Goal: Transaction & Acquisition: Download file/media

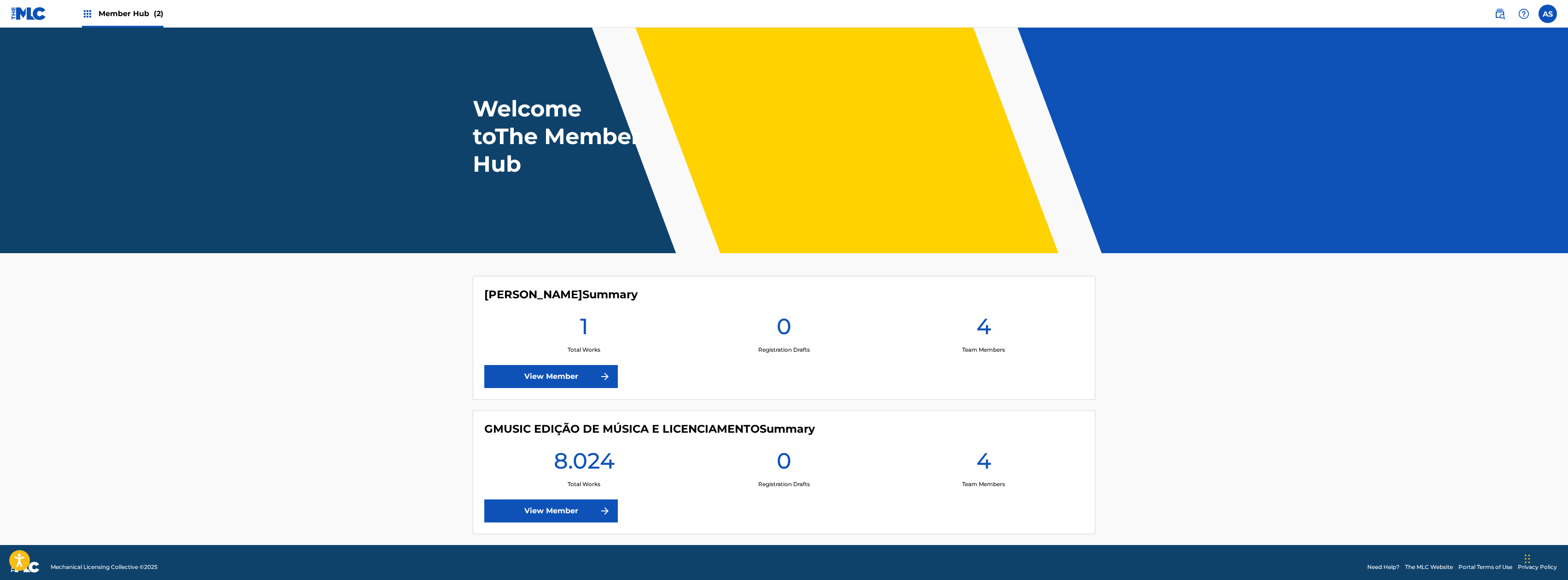
click at [590, 500] on link "View Member" at bounding box center [551, 511] width 133 height 23
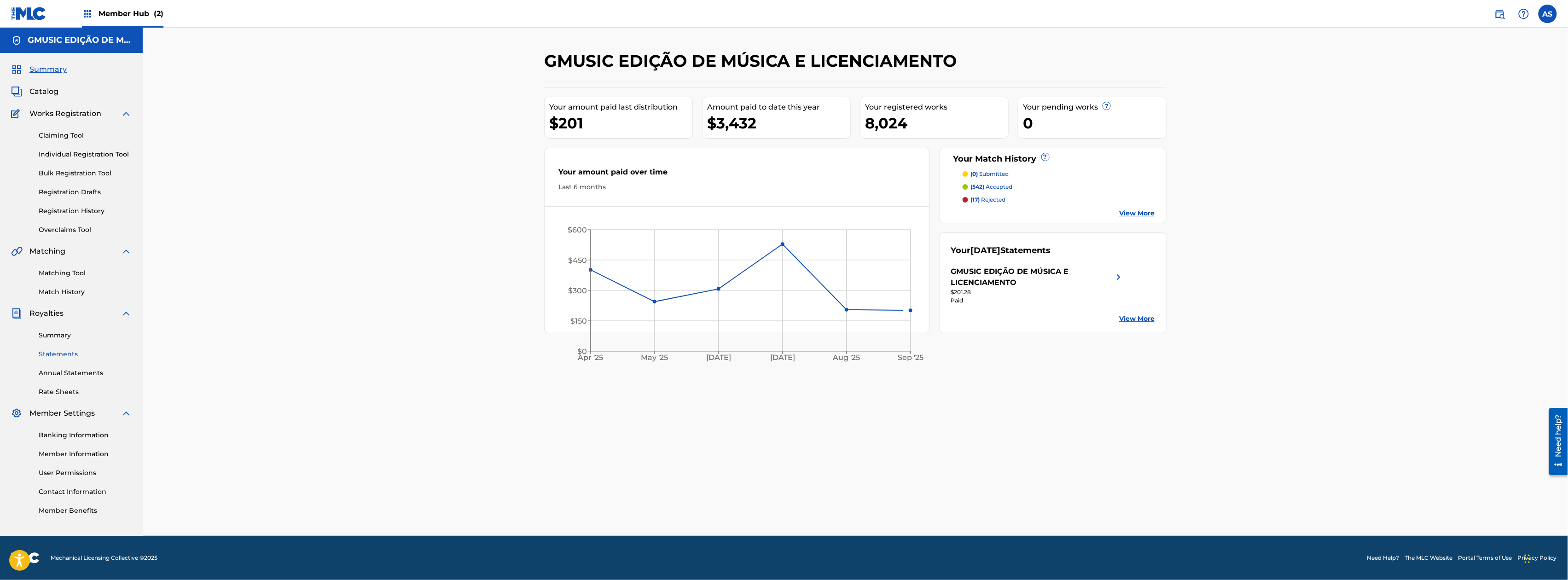
click at [63, 352] on link "Statements" at bounding box center [85, 354] width 93 height 10
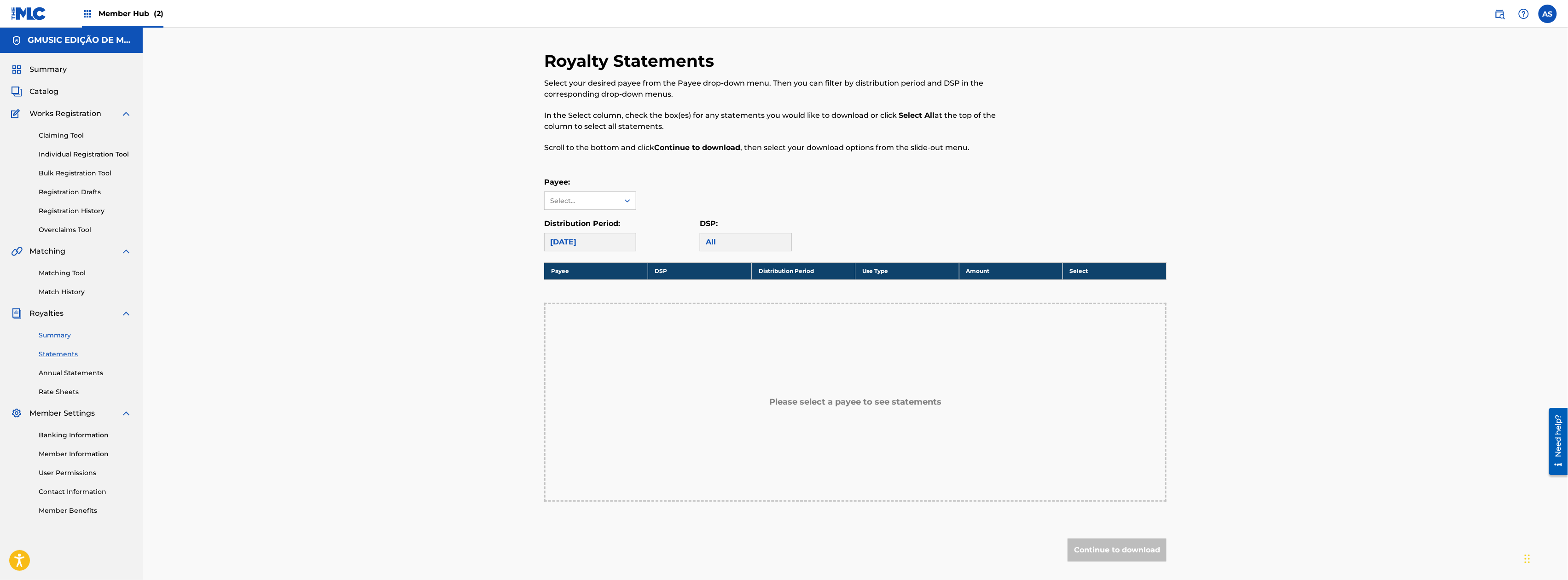
click at [65, 340] on link "Summary" at bounding box center [85, 335] width 93 height 10
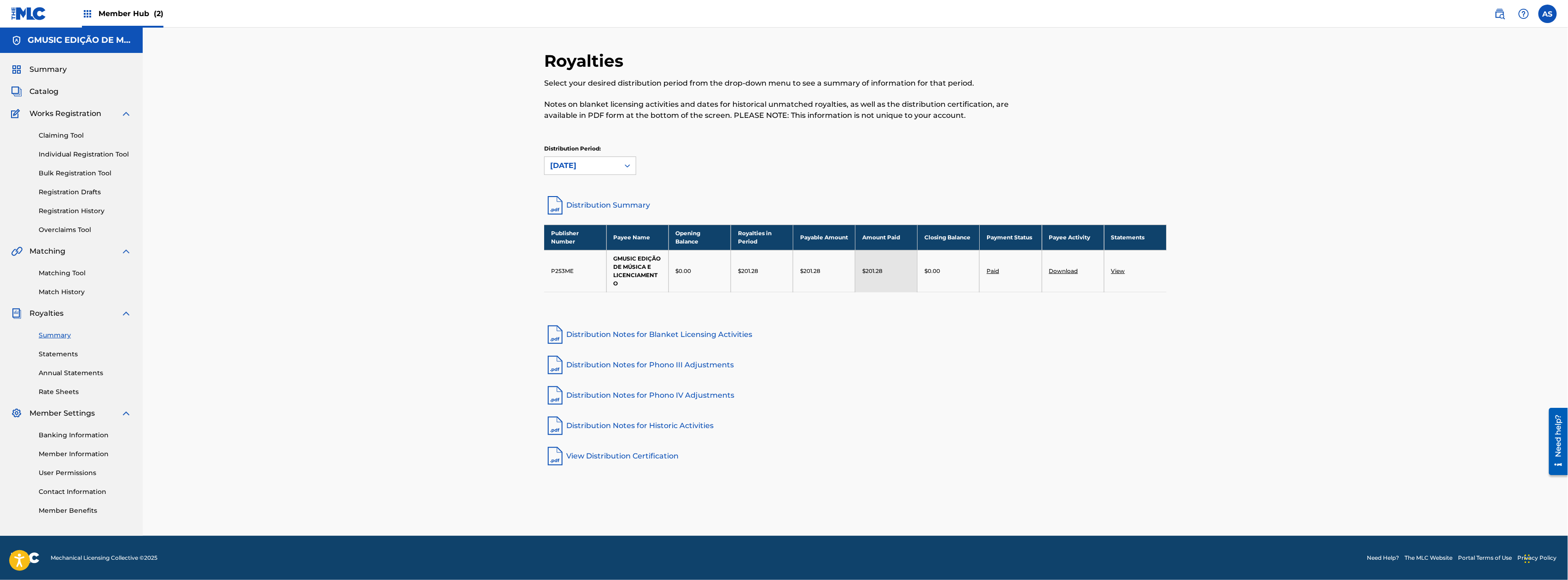
click at [1063, 273] on link "Download" at bounding box center [1064, 270] width 29 height 7
click at [69, 351] on link "Statements" at bounding box center [85, 354] width 93 height 10
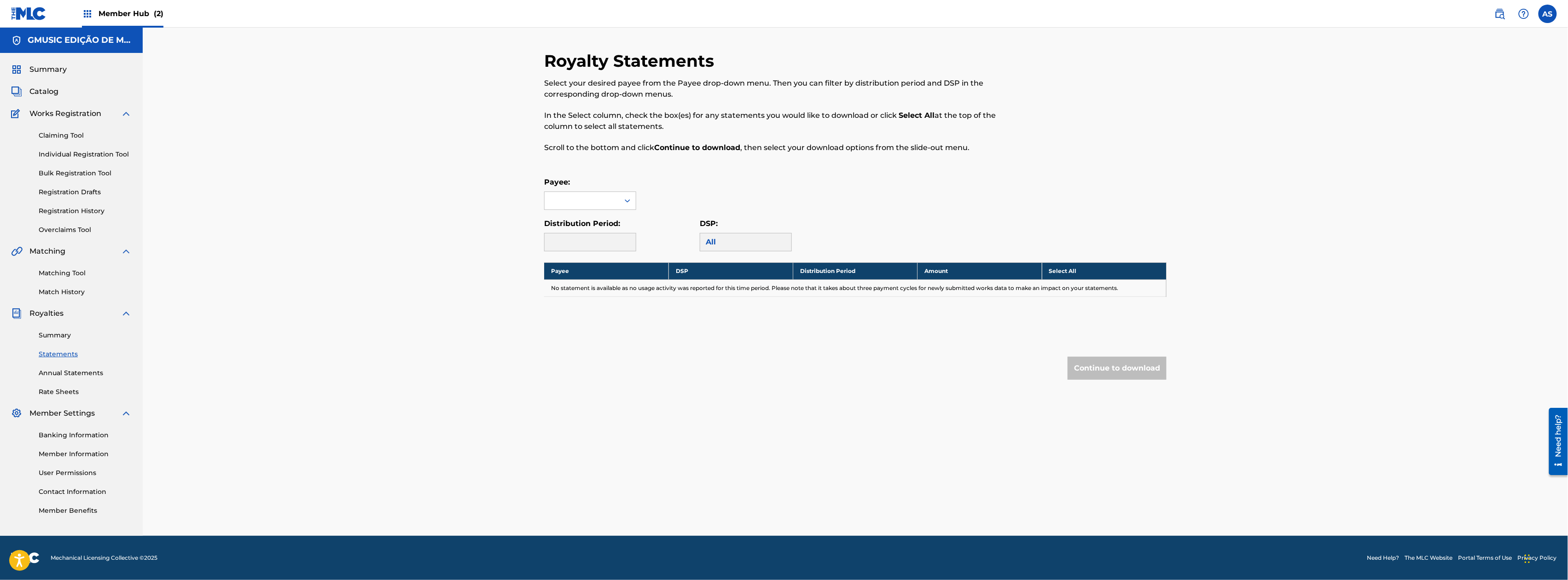
click at [607, 211] on div "Payee: Distribution Period: DSP: All" at bounding box center [855, 214] width 623 height 75
click at [606, 195] on div at bounding box center [582, 200] width 75 height 18
click at [564, 239] on div "GMUSIC EDIÇÃO DE MÚSICA E LICENCIAMENTO" at bounding box center [590, 232] width 91 height 45
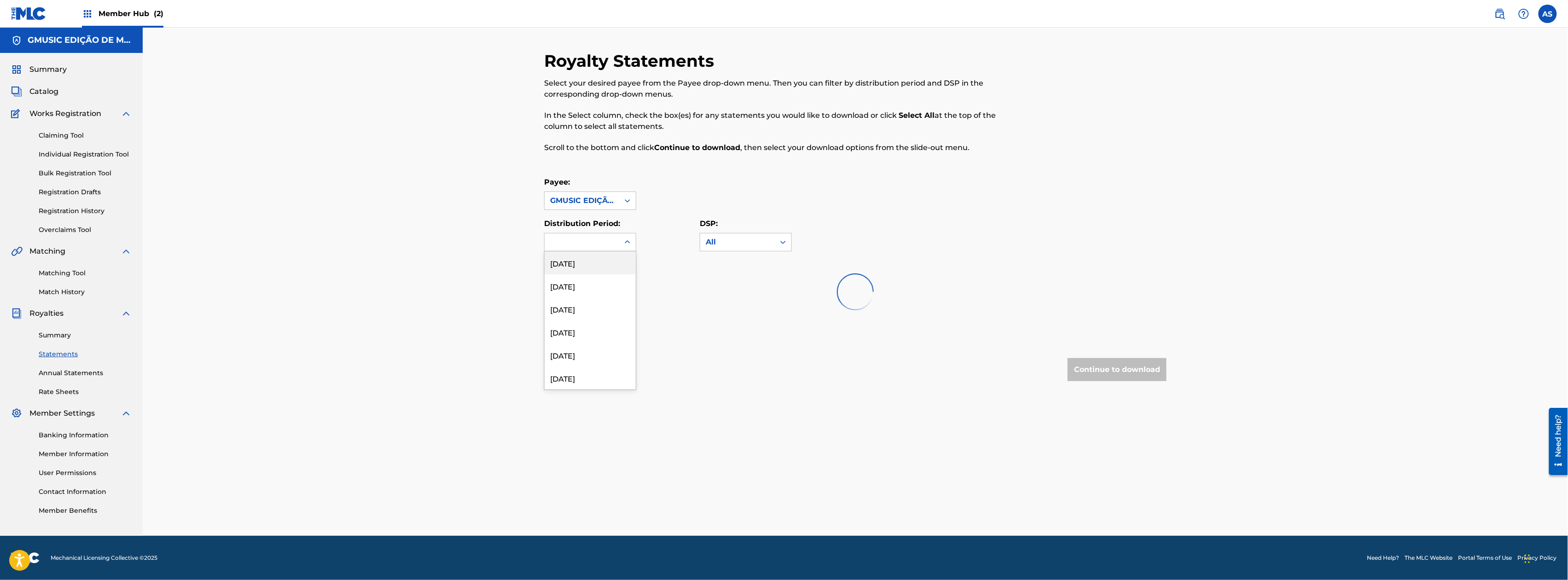
click at [571, 241] on div at bounding box center [582, 242] width 75 height 18
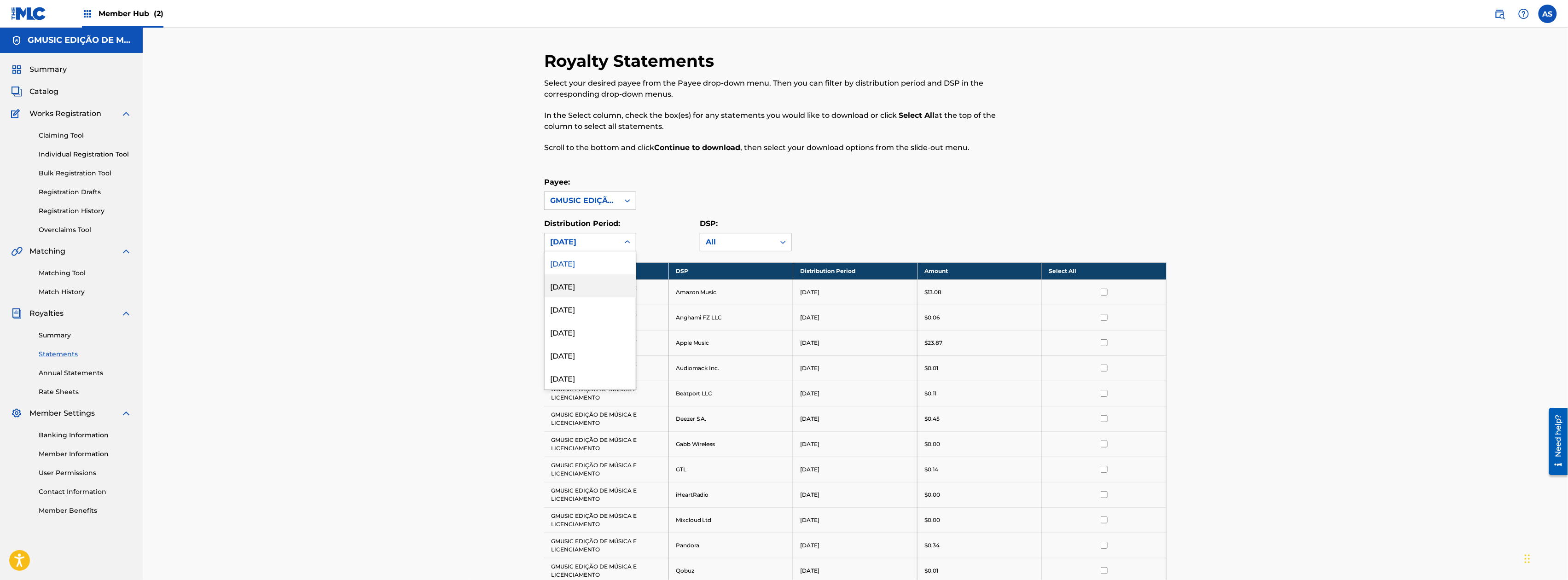
click at [588, 269] on div "[DATE]" at bounding box center [590, 263] width 91 height 23
click at [1059, 271] on th "Select All" at bounding box center [1104, 271] width 124 height 17
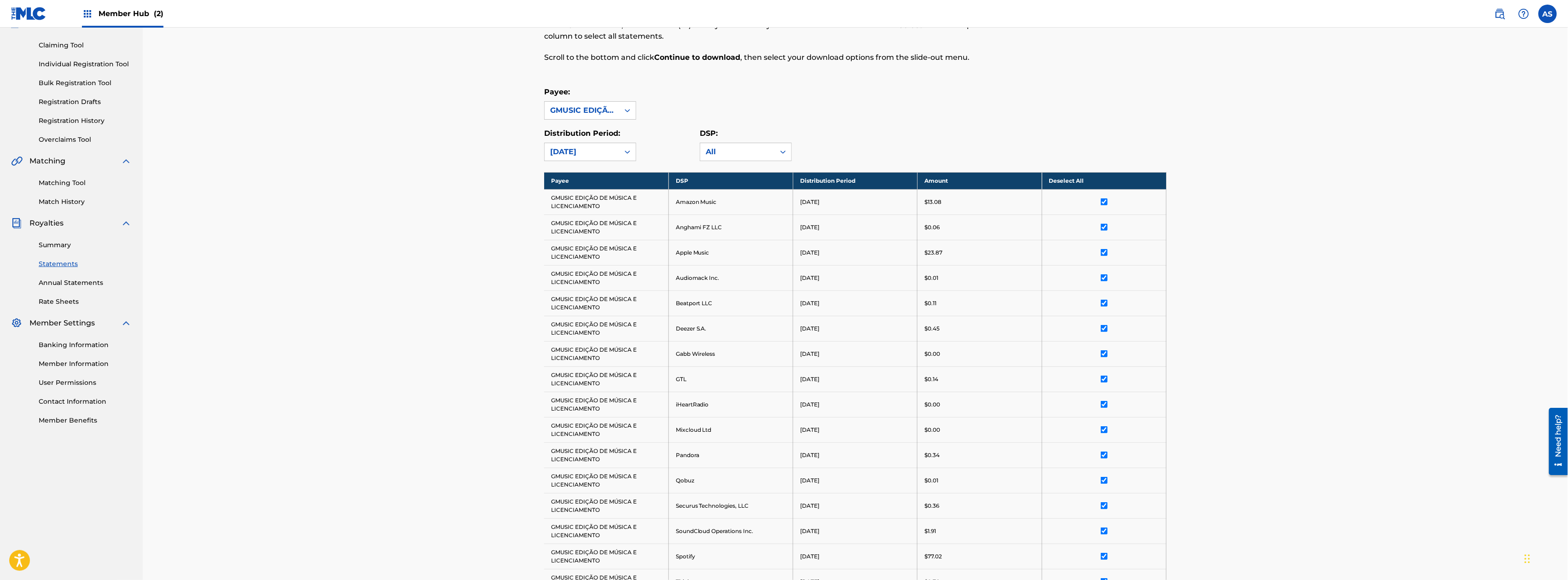
scroll to position [298, 0]
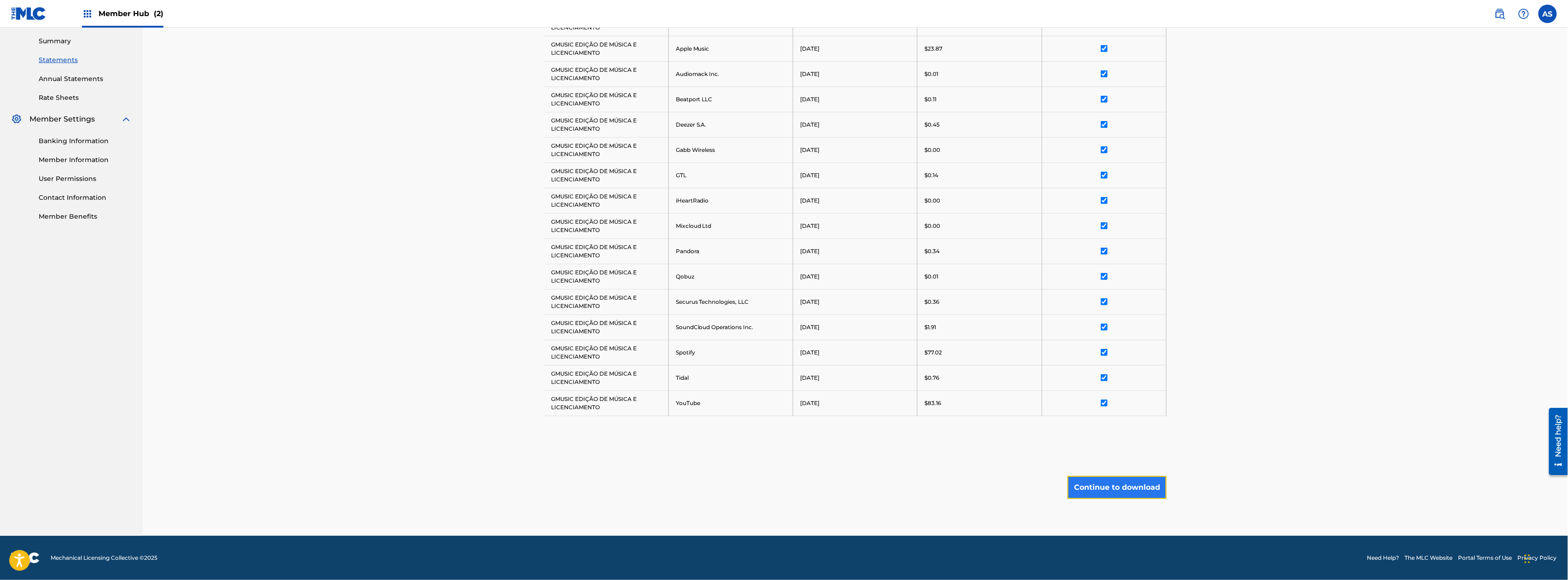
click at [1136, 492] on button "Continue to download" at bounding box center [1117, 487] width 99 height 23
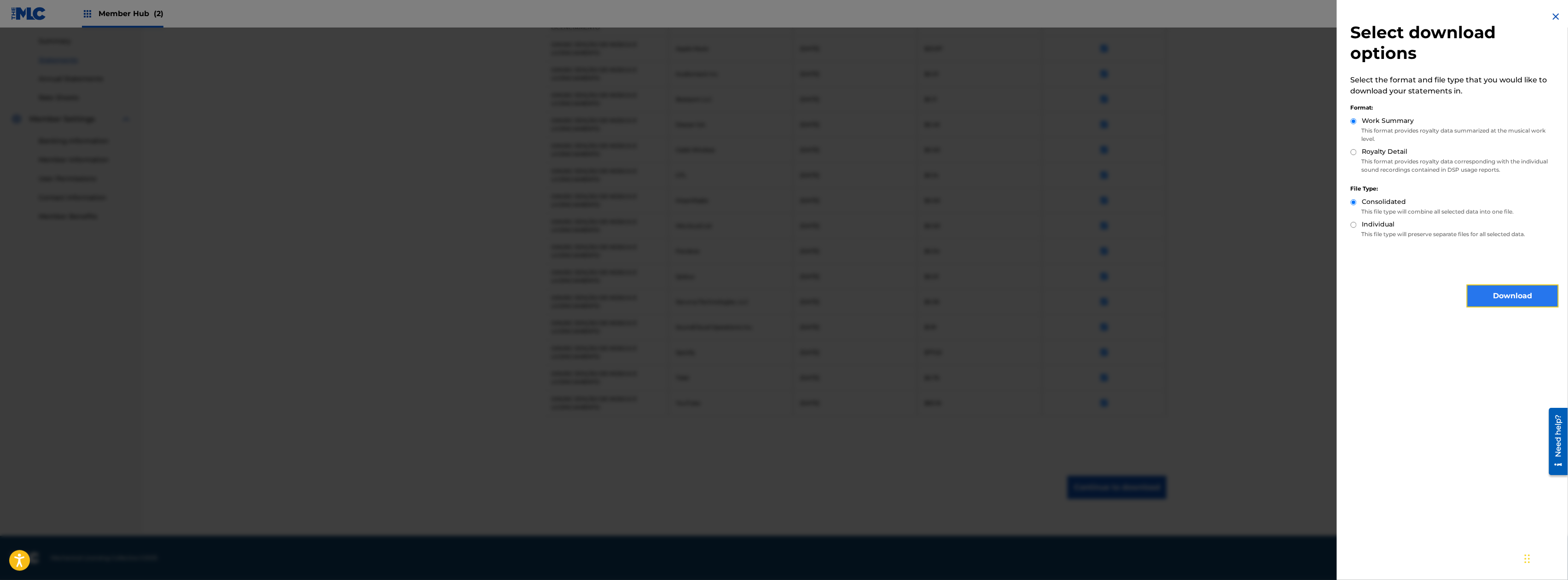
click at [1505, 299] on button "Download" at bounding box center [1513, 296] width 92 height 23
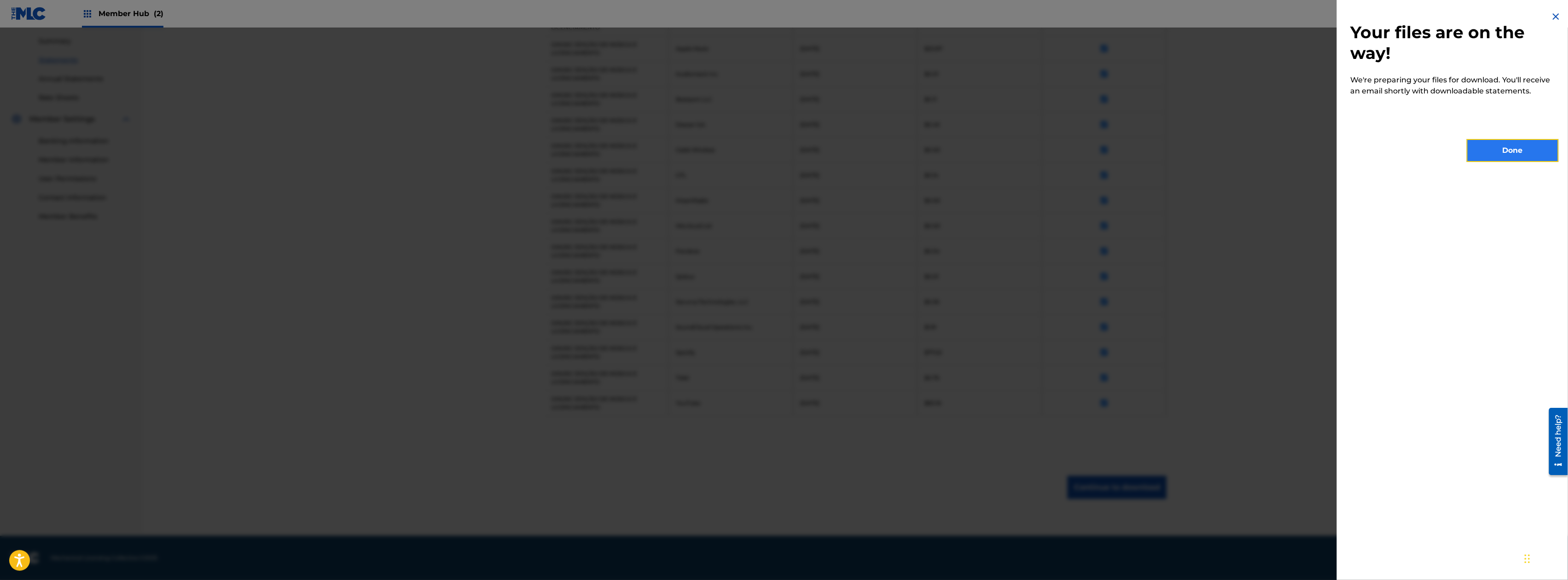
click at [1529, 152] on button "Done" at bounding box center [1513, 150] width 92 height 23
